Goal: Book appointment/travel/reservation

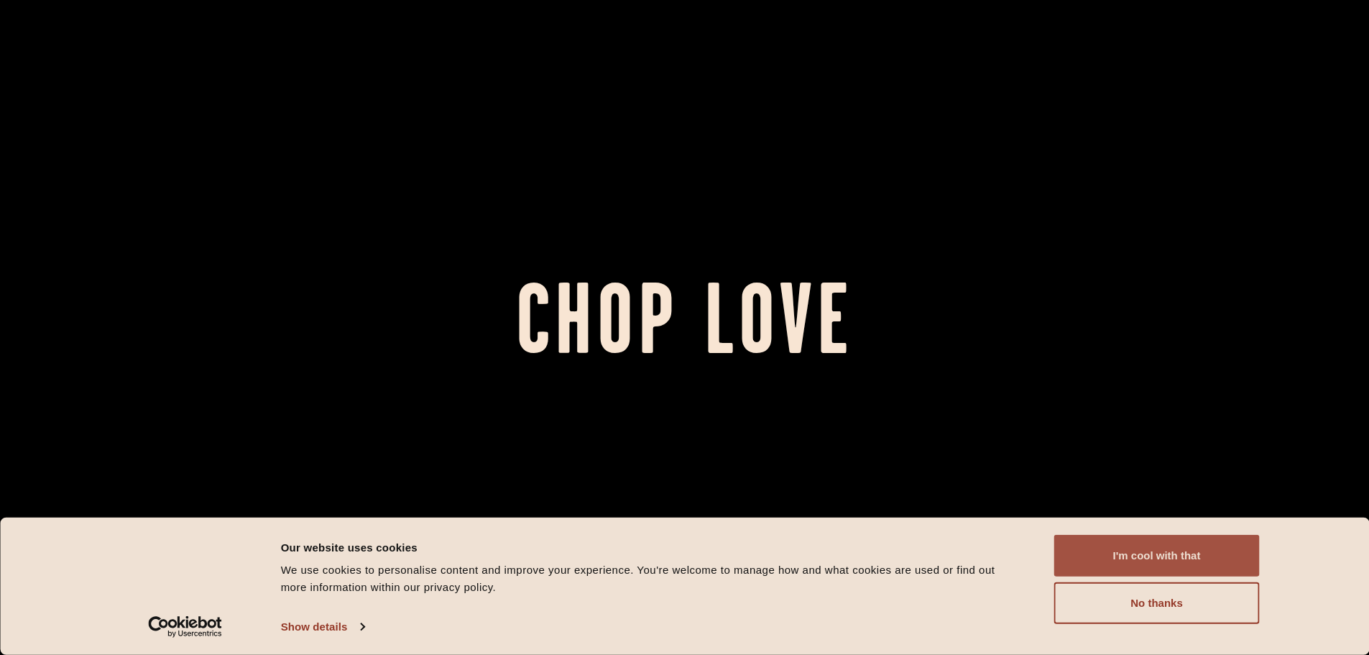
click at [1190, 560] on button "I'm cool with that" at bounding box center [1156, 556] width 205 height 42
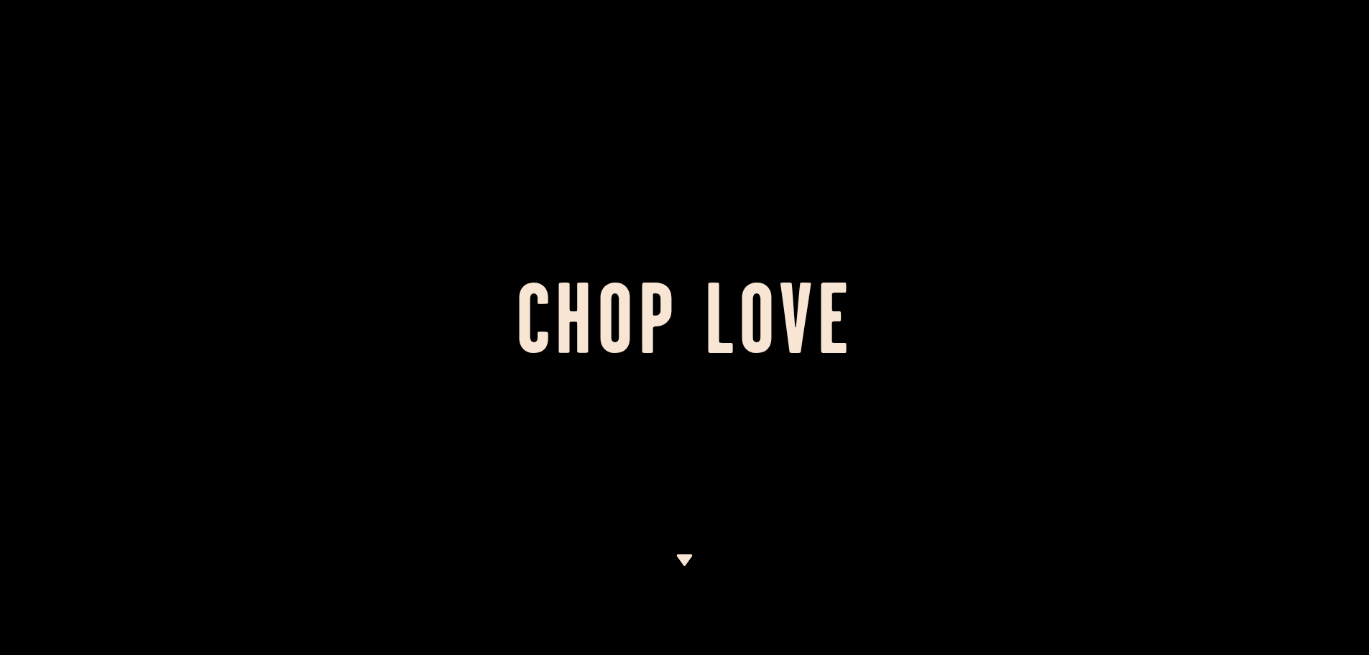
click at [869, 382] on div at bounding box center [684, 327] width 1369 height 655
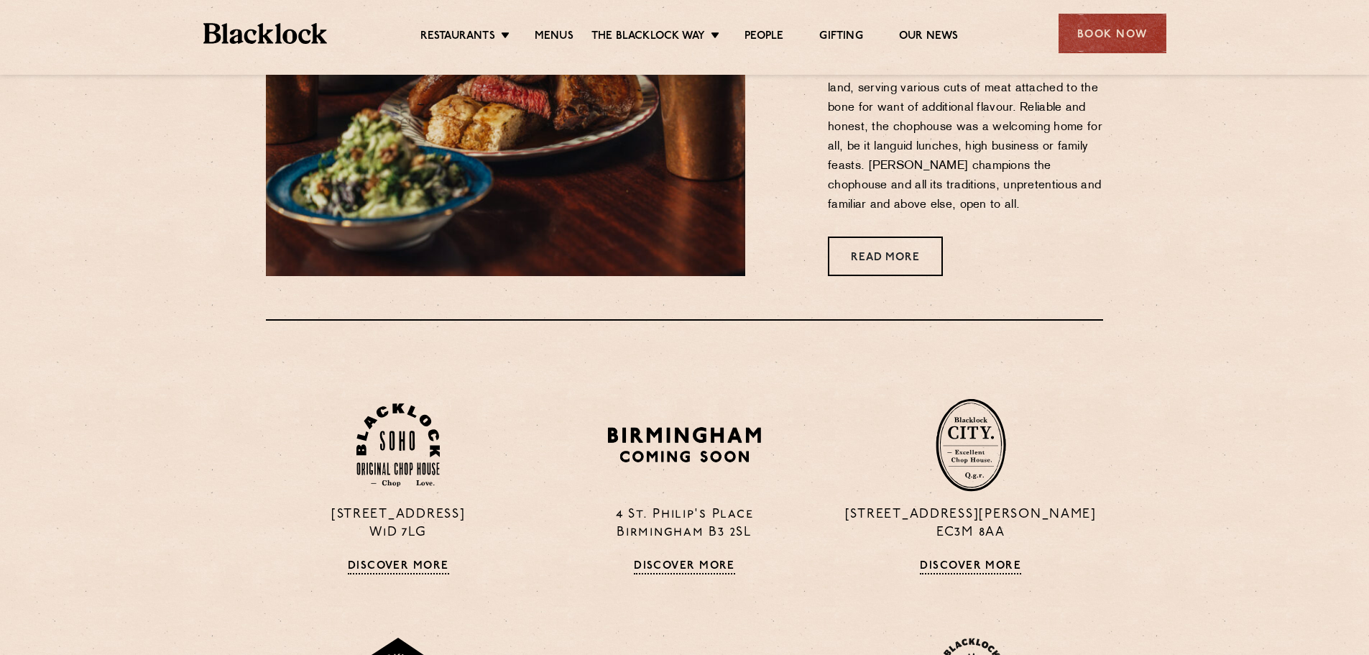
scroll to position [473, 0]
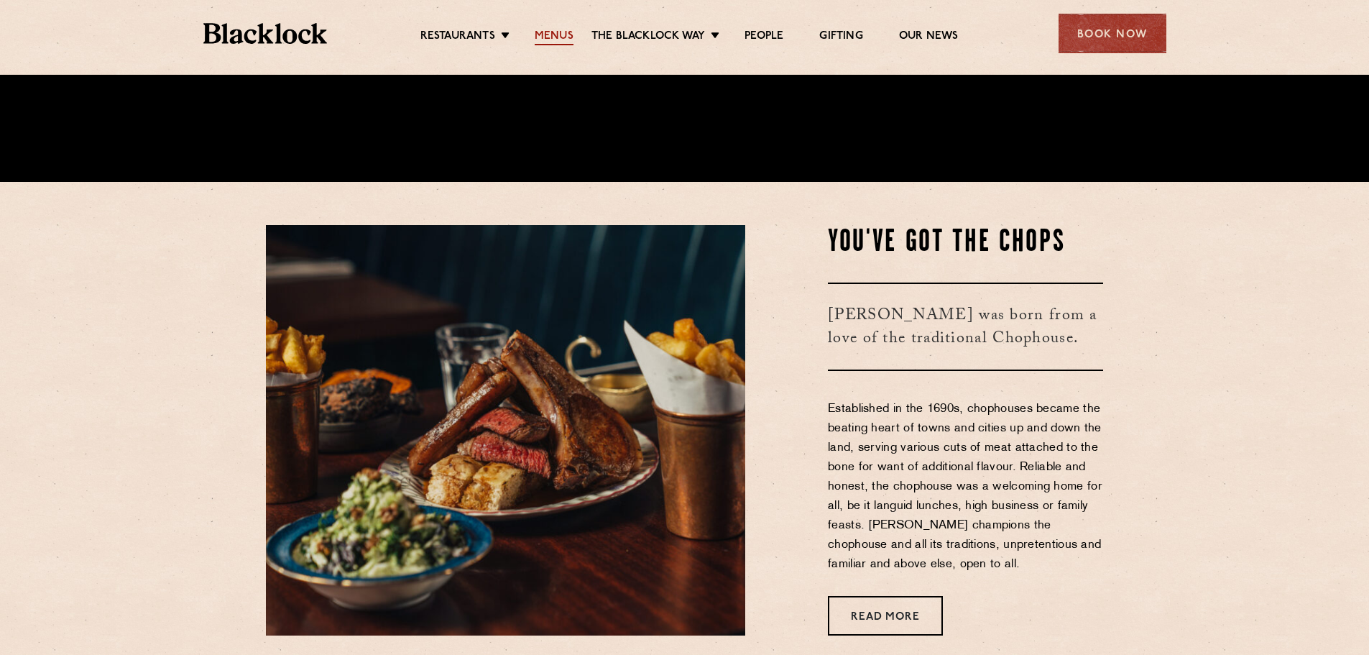
click at [546, 34] on link "Menus" at bounding box center [554, 37] width 39 height 16
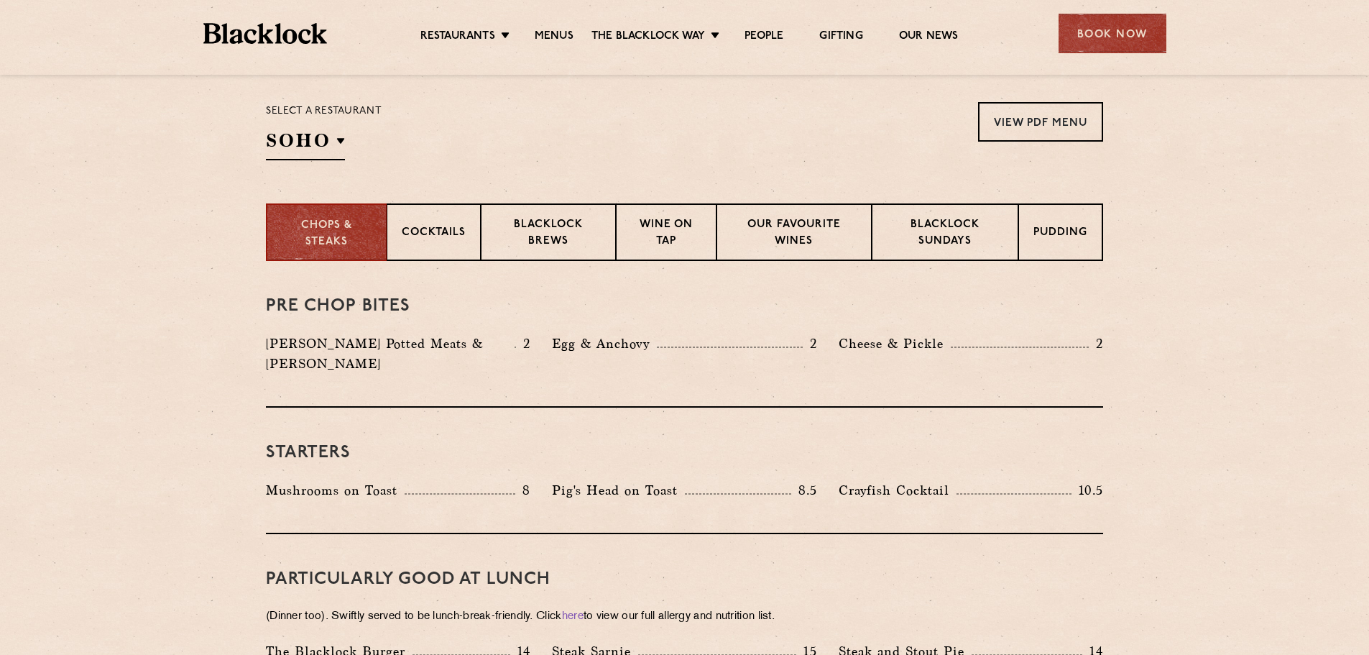
scroll to position [503, 0]
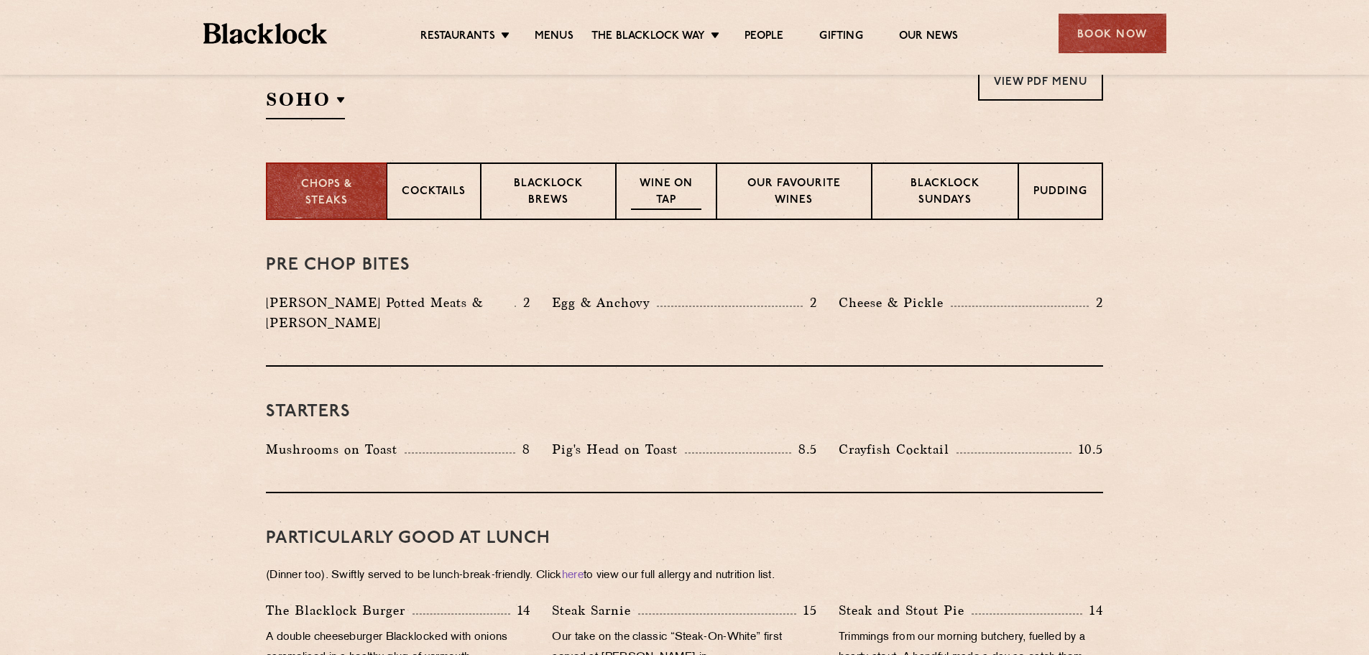
click at [666, 189] on p "Wine on Tap" at bounding box center [666, 193] width 70 height 34
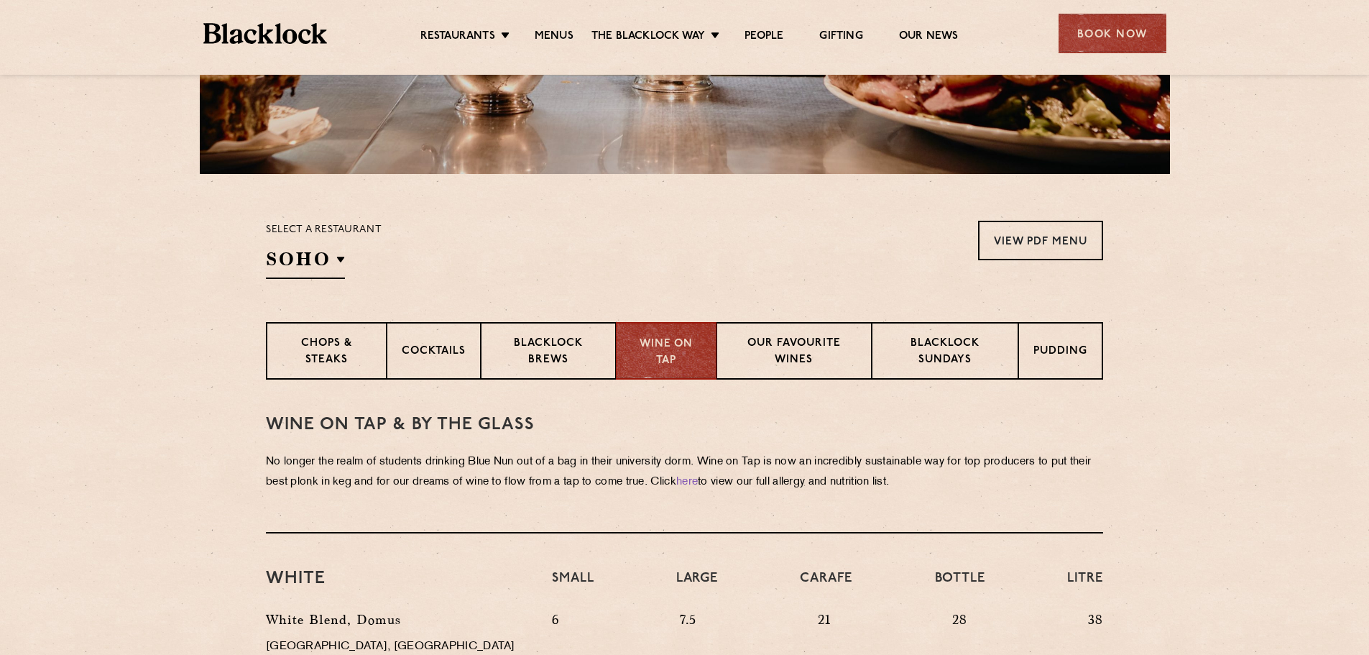
scroll to position [336, 0]
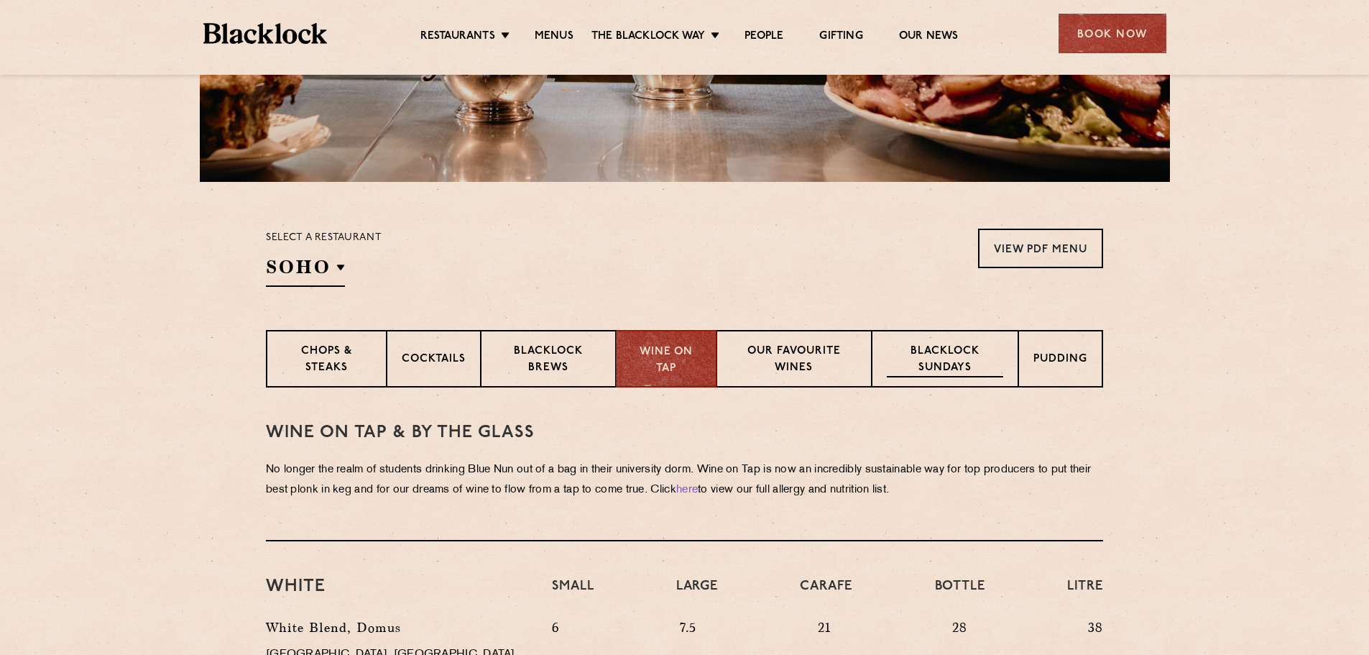
click at [933, 356] on p "Blacklock Sundays" at bounding box center [945, 360] width 116 height 34
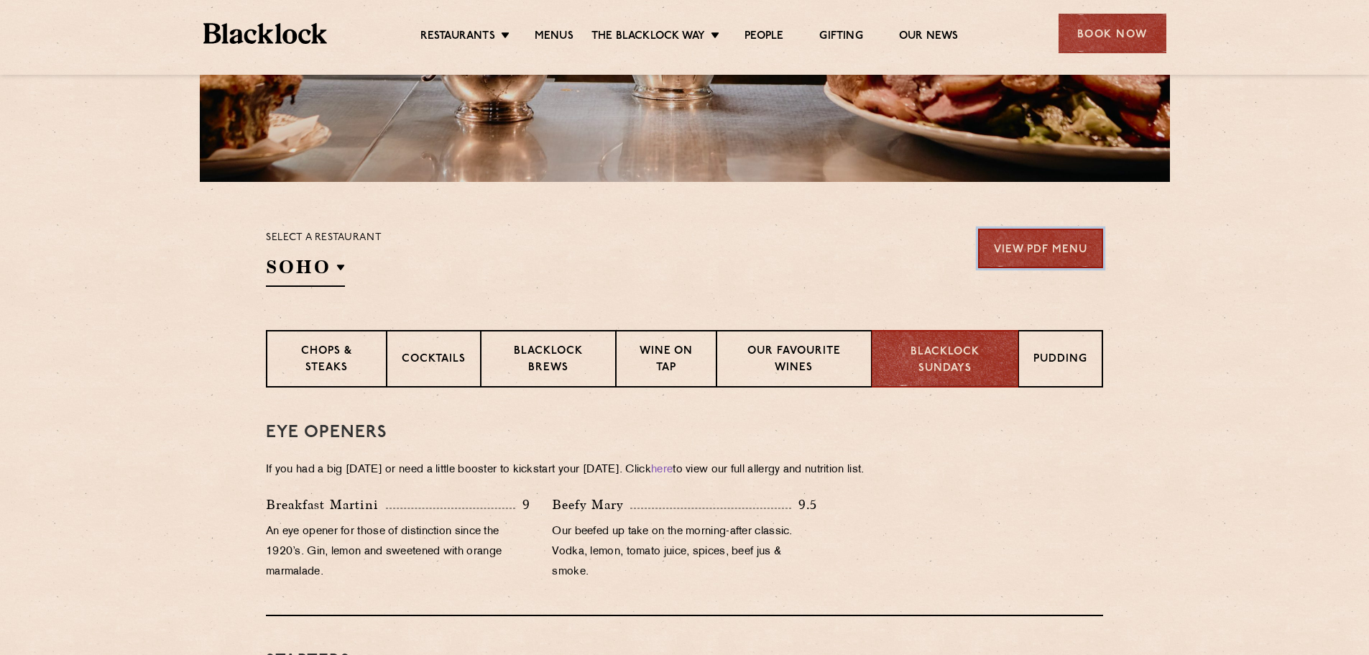
click at [1071, 244] on link "View PDF Menu" at bounding box center [1040, 248] width 125 height 40
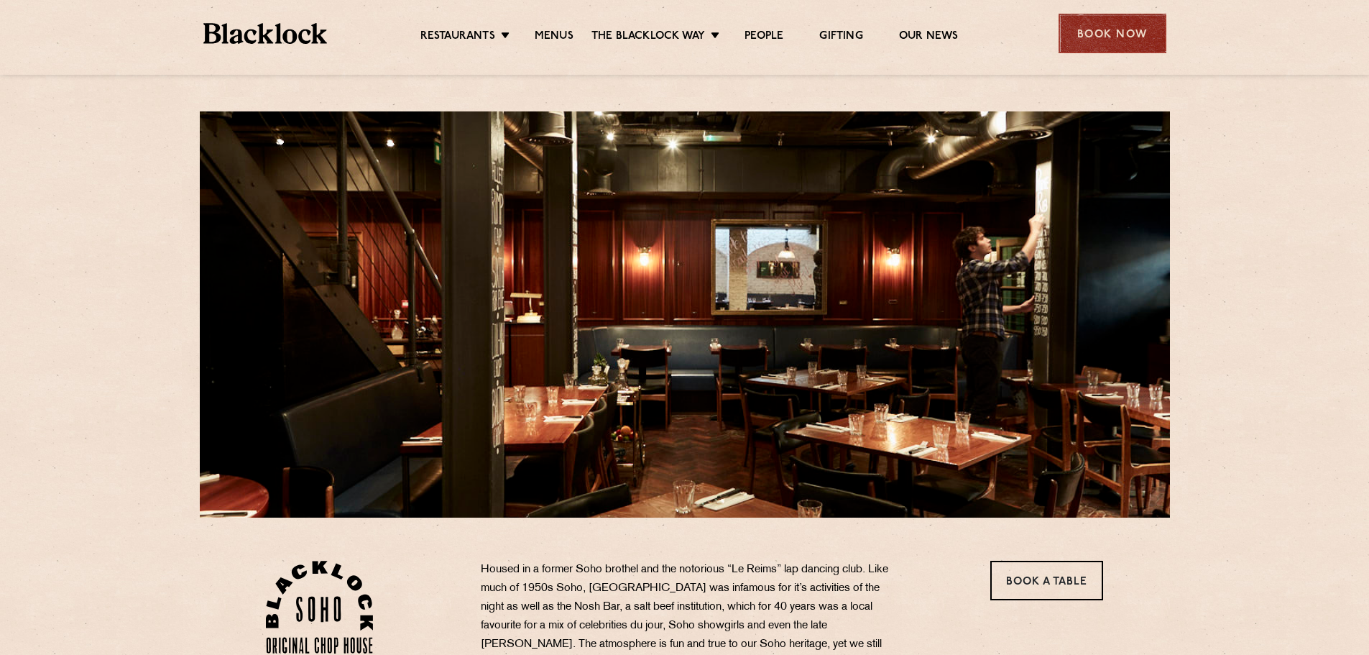
click at [1094, 36] on div "Book Now" at bounding box center [1112, 34] width 108 height 40
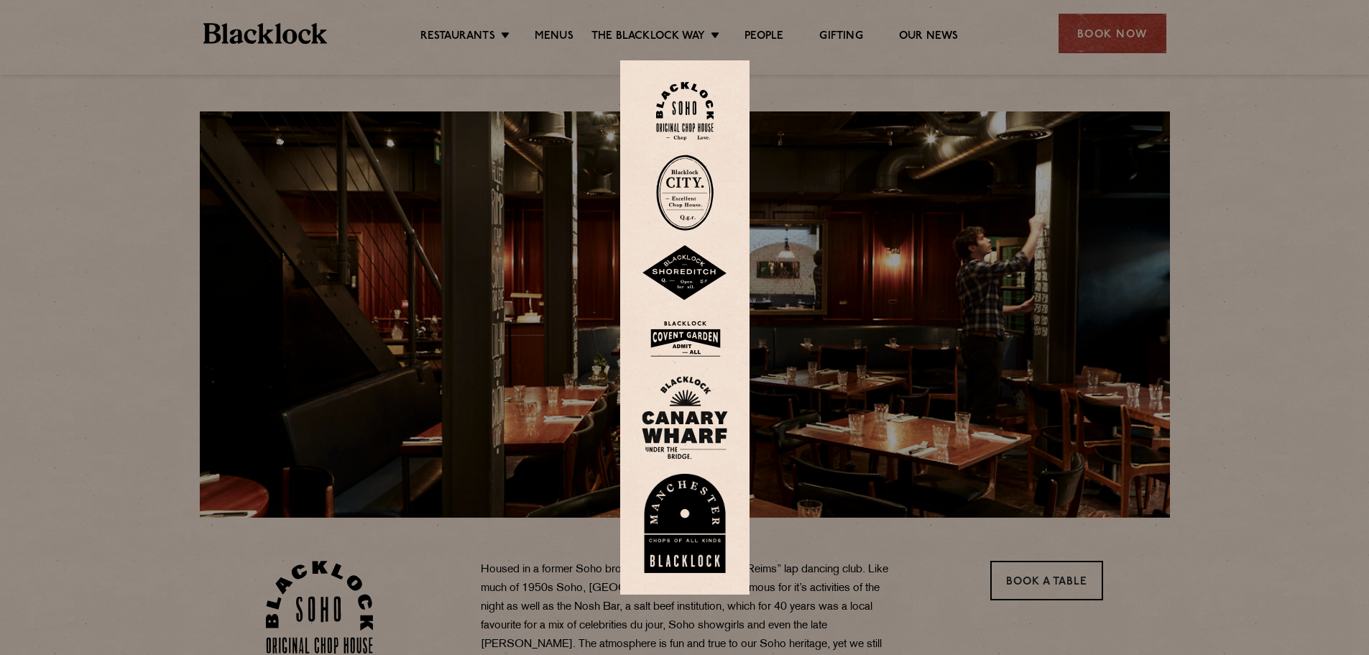
click at [683, 346] on img at bounding box center [685, 338] width 86 height 47
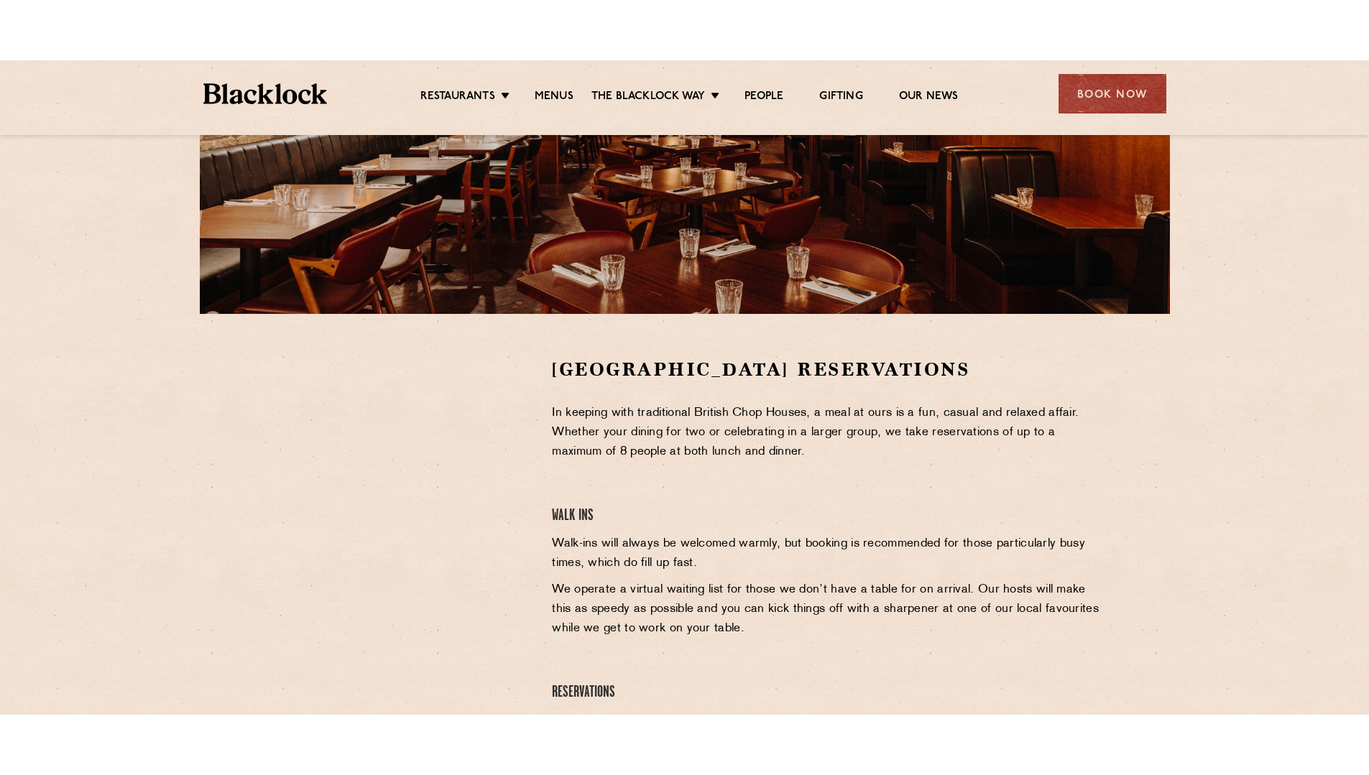
scroll to position [359, 0]
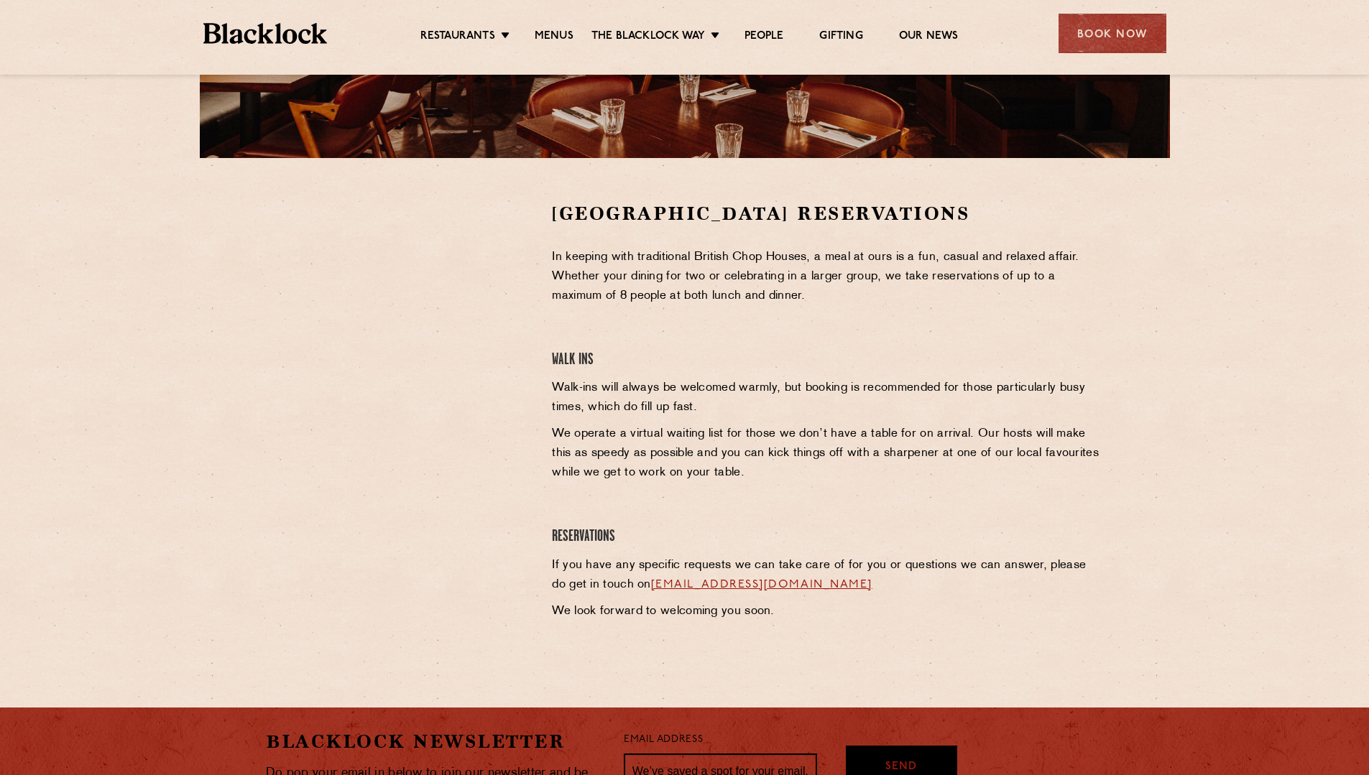
click at [364, 512] on div at bounding box center [398, 415] width 286 height 428
